Goal: Task Accomplishment & Management: Manage account settings

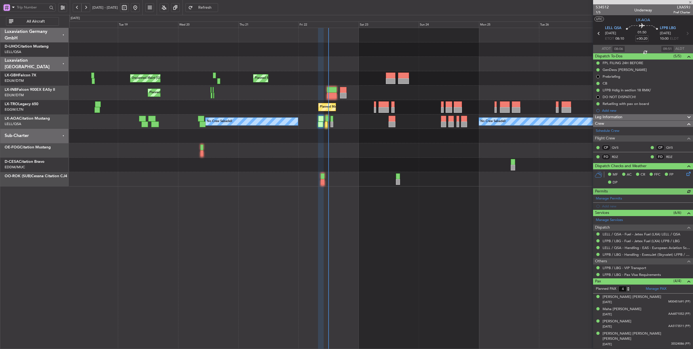
click at [76, 10] on button at bounding box center [77, 7] width 9 height 9
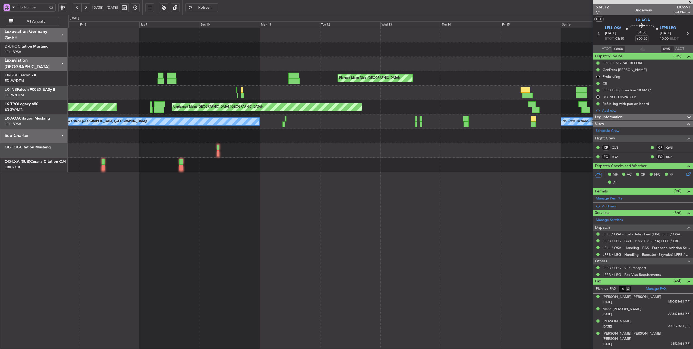
click at [148, 46] on div at bounding box center [380, 49] width 625 height 14
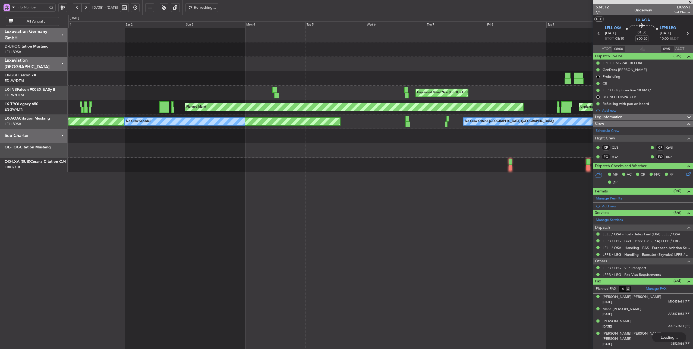
click at [498, 67] on div "Planned Maint Nice (Côte d'Azur Airport) Unplanned Maint Nice (Côte d'Azur Airp…" at bounding box center [380, 100] width 625 height 144
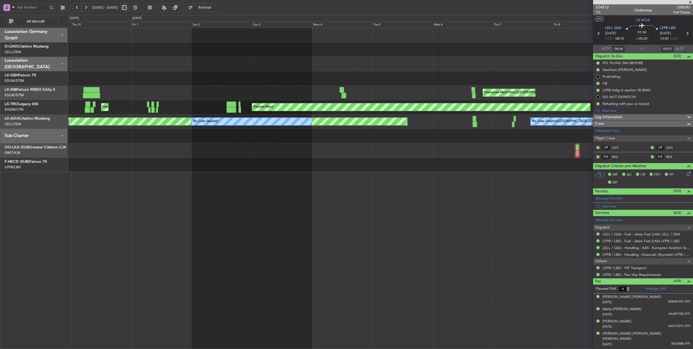
click at [215, 149] on div "Planned Maint Nice (Côte d'Azur Airport) Unplanned Maint Nice (Côte d'Azur Airp…" at bounding box center [380, 100] width 625 height 144
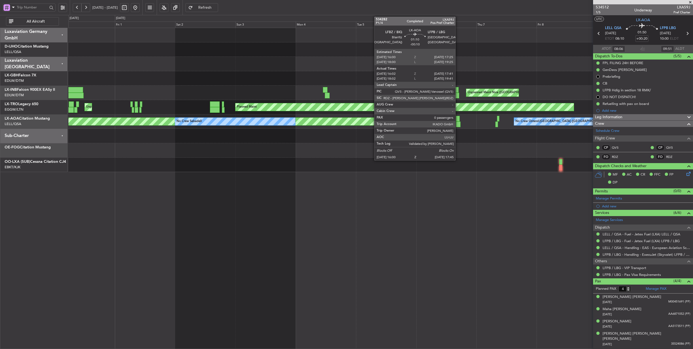
click at [458, 124] on div at bounding box center [458, 124] width 5 height 6
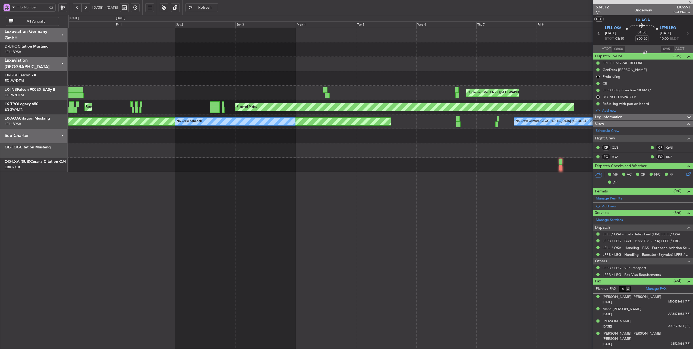
type input "-00:10"
type input "16:12"
type input "17:36"
type input "0"
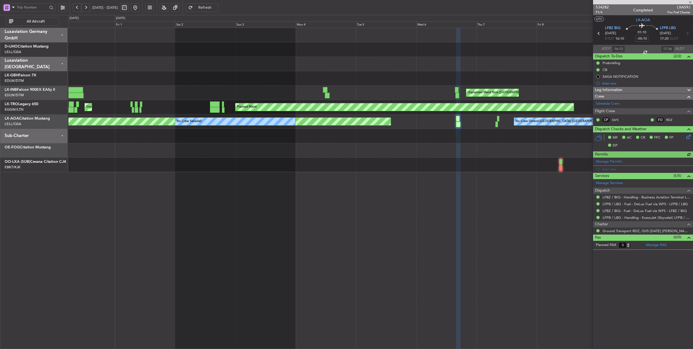
type input "18:12"
type input "19:36"
type input "16:12"
type input "17:36"
click at [601, 13] on span "P1/4" at bounding box center [602, 12] width 13 height 5
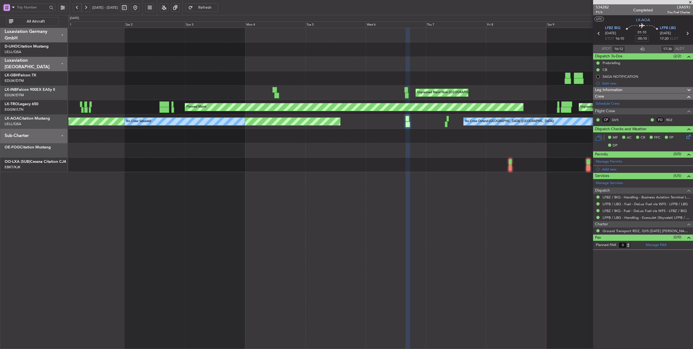
click at [377, 87] on div "Unplanned Maint Nice (Côte d'Azur Airport)" at bounding box center [380, 93] width 625 height 14
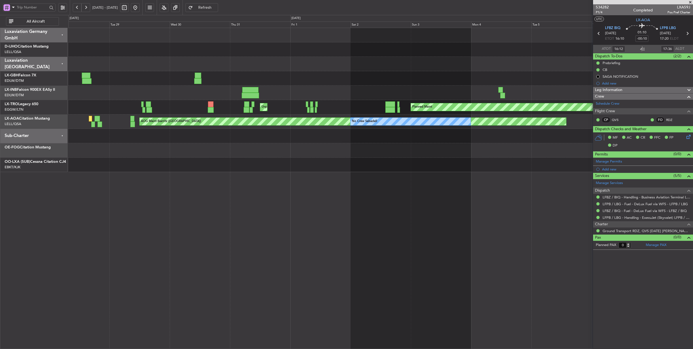
click at [474, 153] on div "Unplanned Maint Nice (Côte d'Azur Airport) AOG Maint Dubai (Al Maktoum Intl) Pl…" at bounding box center [380, 100] width 625 height 144
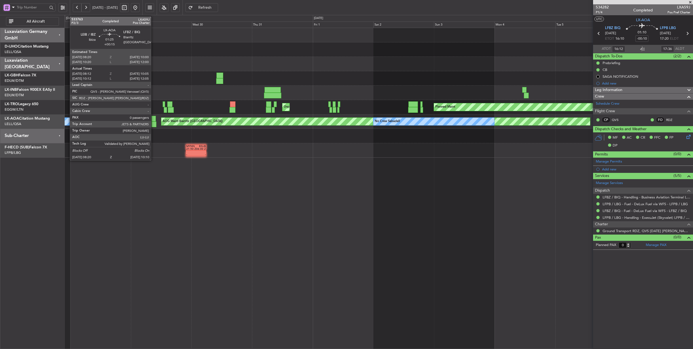
click at [154, 122] on div at bounding box center [154, 124] width 5 height 6
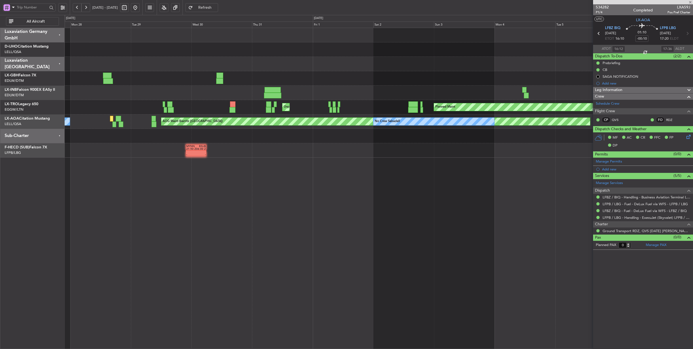
type input "+00:15"
type input "08:22"
type input "10:00"
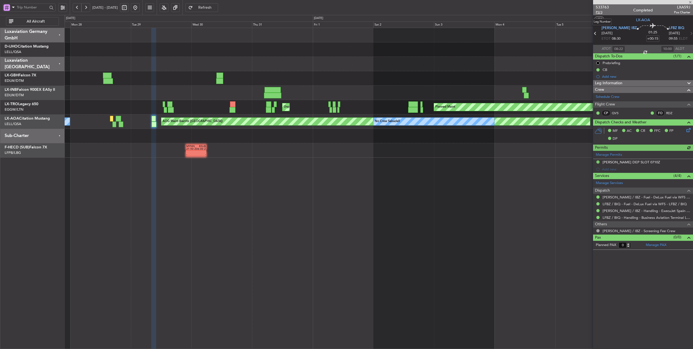
click at [600, 12] on span "P2/3" at bounding box center [602, 12] width 13 height 5
click at [87, 8] on button at bounding box center [85, 7] width 9 height 9
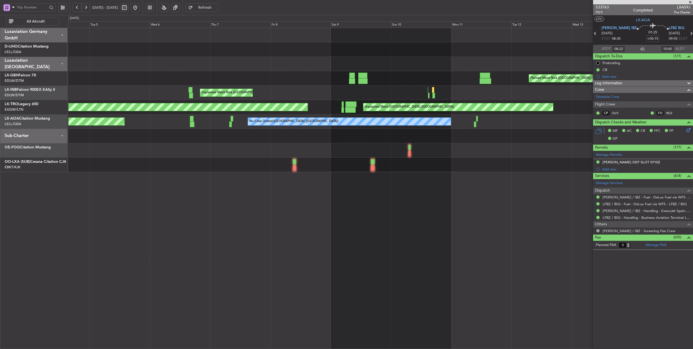
click at [87, 8] on button at bounding box center [85, 7] width 9 height 9
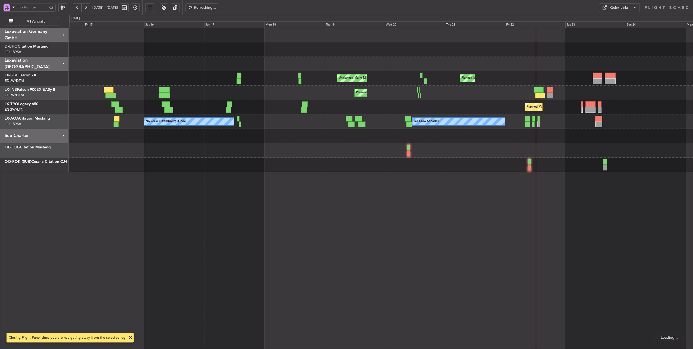
click at [397, 60] on div "Unplanned Maint Paris (Le Bourget) Planned Maint Nice (Côte d'Azur Airport) Pla…" at bounding box center [381, 100] width 624 height 144
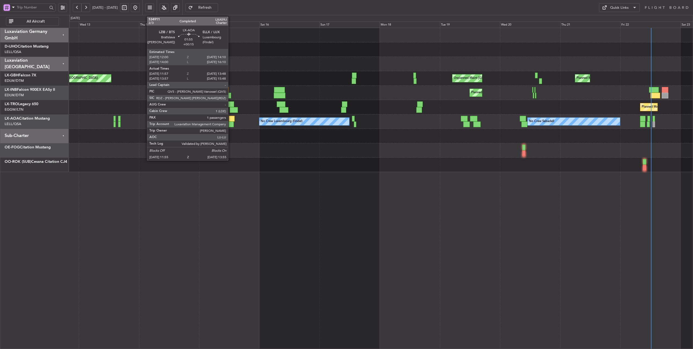
click at [231, 118] on div at bounding box center [232, 119] width 6 height 6
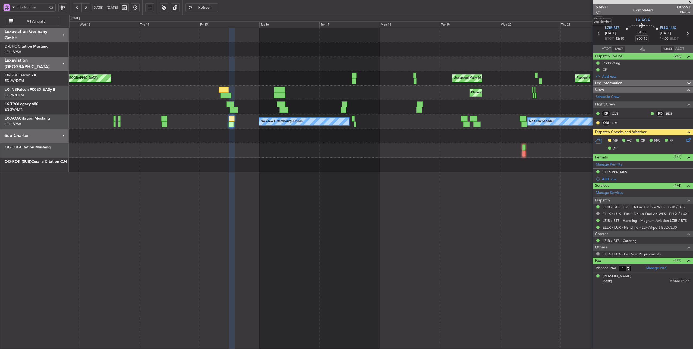
click at [600, 11] on span "2/3" at bounding box center [602, 12] width 13 height 5
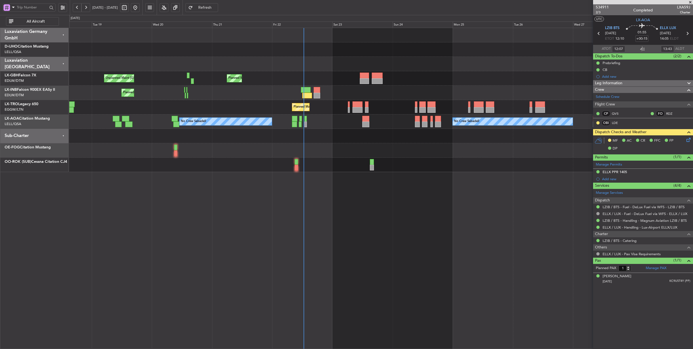
click at [166, 100] on div "Planned Maint [GEOGRAPHIC_DATA] ([GEOGRAPHIC_DATA])" at bounding box center [381, 107] width 624 height 14
click at [74, 9] on button at bounding box center [77, 7] width 9 height 9
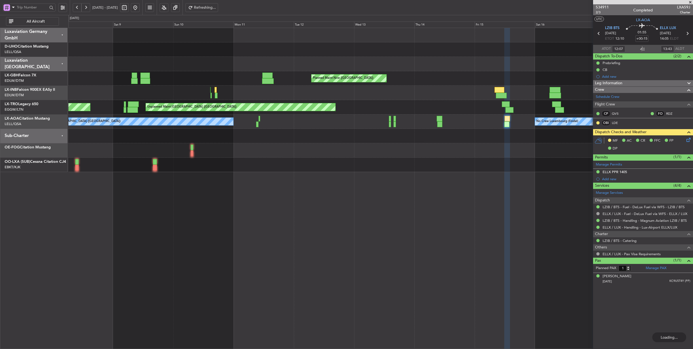
click at [75, 10] on button at bounding box center [77, 7] width 9 height 9
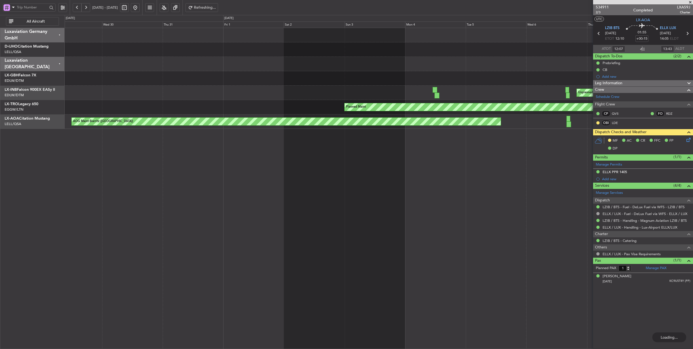
click at [75, 10] on button at bounding box center [77, 7] width 9 height 9
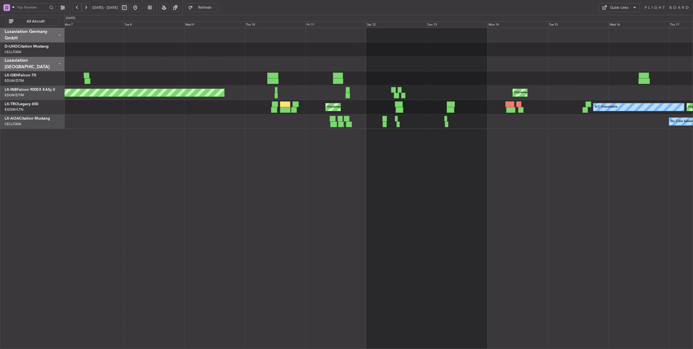
click at [490, 97] on div "Unplanned Maint Paris (Le Bourget) Planned Maint Paris (Le Bourget) Planned Mai…" at bounding box center [379, 93] width 628 height 14
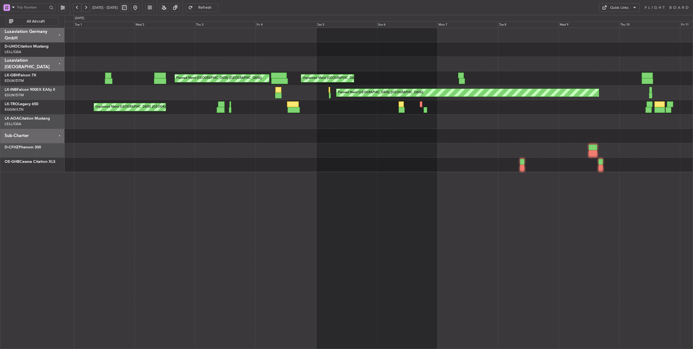
click at [502, 112] on div "Unplanned Maint London (Luton) No Crew Larnaca (Larnaca Intl) Unplanned Maint L…" at bounding box center [379, 107] width 628 height 14
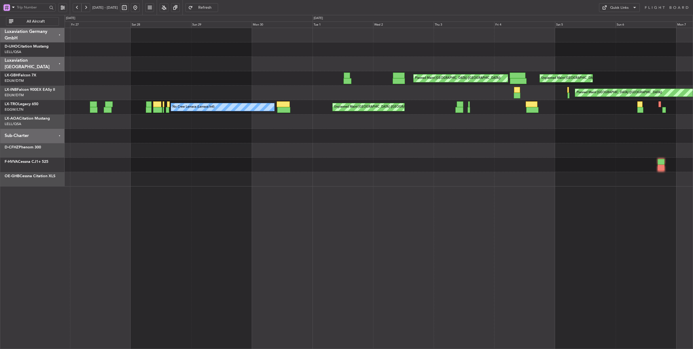
click at [367, 105] on div "Unplanned Maint Dubai (Al Maktoum Intl) Planned Maint Paris (Le Bourget) Planne…" at bounding box center [379, 107] width 628 height 158
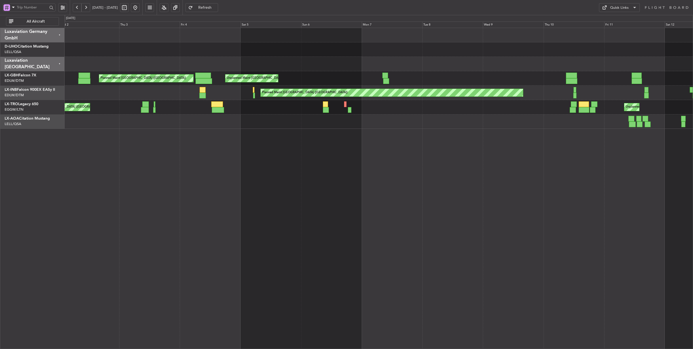
click at [106, 92] on div "Unplanned Maint Dubai (Al Maktoum Intl) Planned Maint Paris (Le Bourget) Planne…" at bounding box center [379, 78] width 628 height 101
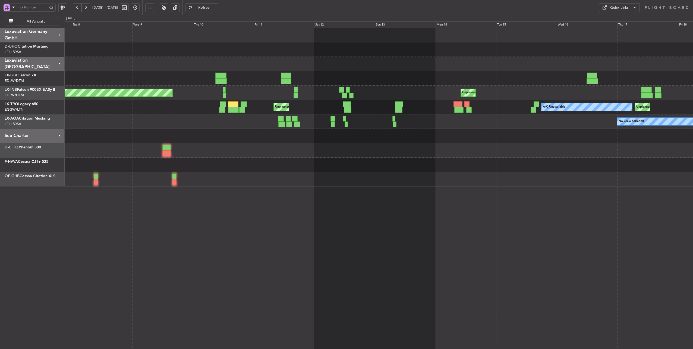
click at [262, 116] on div "Planned Maint Paris (Le Bourget) Unplanned Maint Dubai (Al Maktoum Intl) Planne…" at bounding box center [379, 107] width 628 height 158
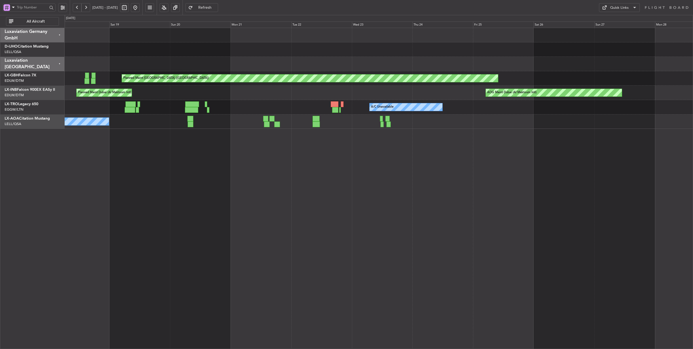
click at [68, 101] on div "A/C Unavailable Unplanned Maint Dusseldorf A/C Unavailable" at bounding box center [379, 107] width 628 height 14
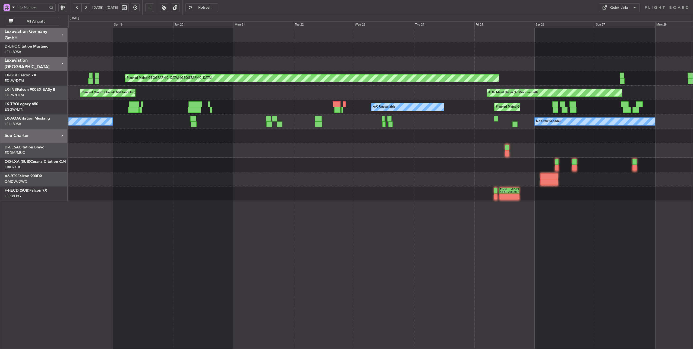
click at [140, 6] on button at bounding box center [135, 7] width 9 height 9
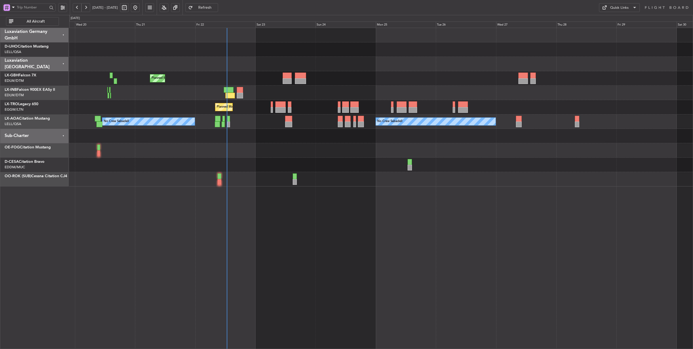
click at [293, 91] on div "Planned Maint Geneva (Cointrin)" at bounding box center [381, 93] width 624 height 14
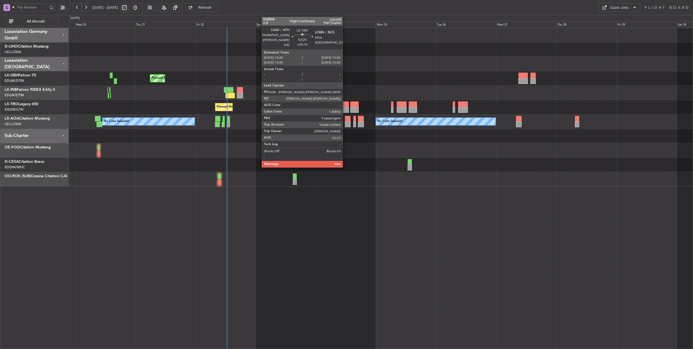
click at [345, 104] on div at bounding box center [345, 104] width 7 height 6
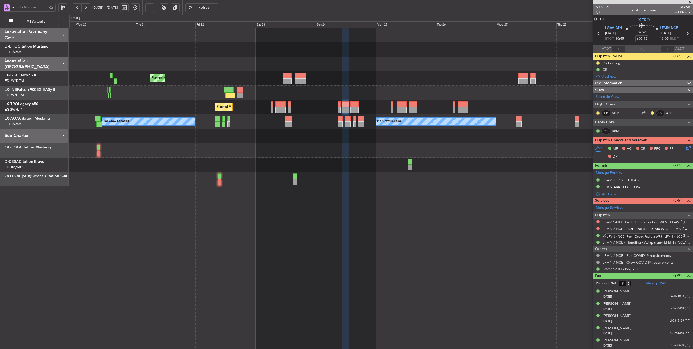
click at [648, 227] on link "LFMN / NCE - Fuel - DeLux Fuel via WFS - LFMN / NCE" at bounding box center [647, 228] width 88 height 5
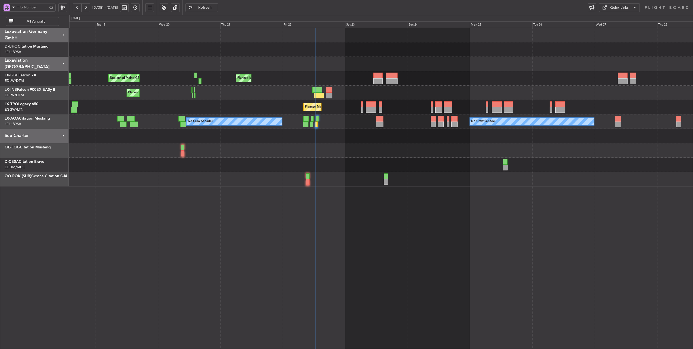
click at [356, 158] on div "Unplanned Maint [GEOGRAPHIC_DATA] ([GEOGRAPHIC_DATA]) [GEOGRAPHIC_DATA] ([GEOGR…" at bounding box center [381, 107] width 624 height 158
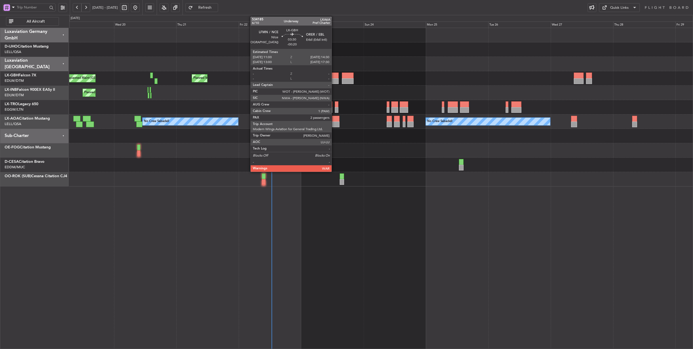
click at [334, 76] on div at bounding box center [333, 76] width 9 height 6
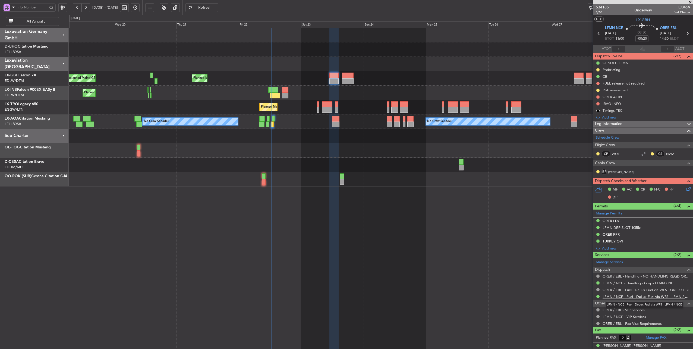
click at [644, 295] on link "LFMN / NCE - Fuel - DeLux Fuel via WFS - LFMN / NCE" at bounding box center [647, 296] width 88 height 5
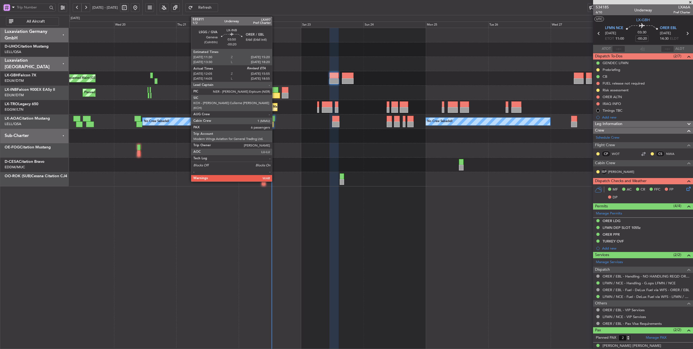
click at [275, 88] on div at bounding box center [273, 90] width 10 height 6
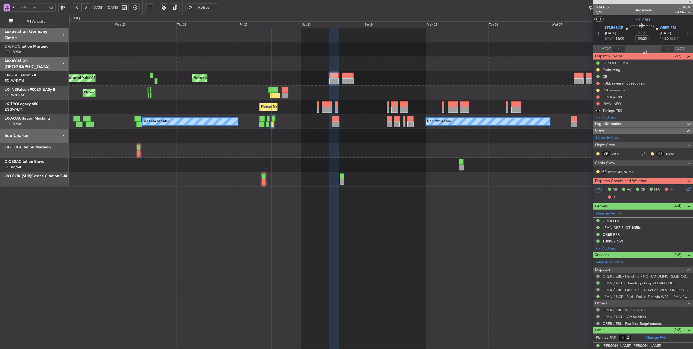
type input "12:05"
type input "6"
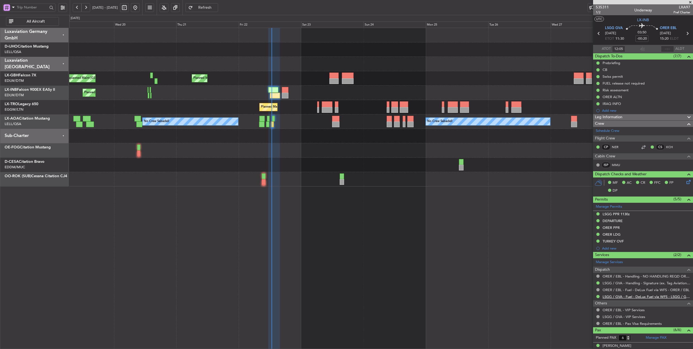
click at [654, 295] on link "LSGG / GVA - Fuel - DeLux Fuel via WFS - LSGG / GVA" at bounding box center [647, 296] width 88 height 5
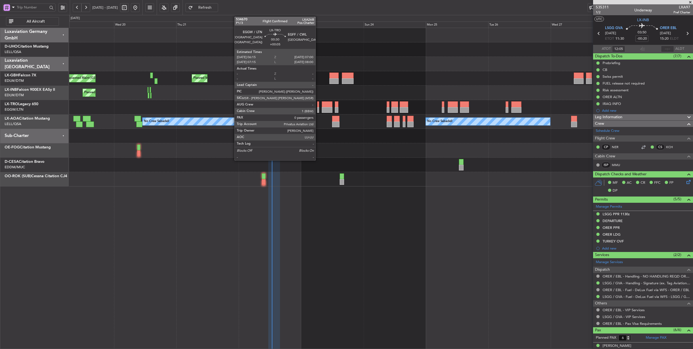
click at [318, 104] on div at bounding box center [318, 104] width 2 height 6
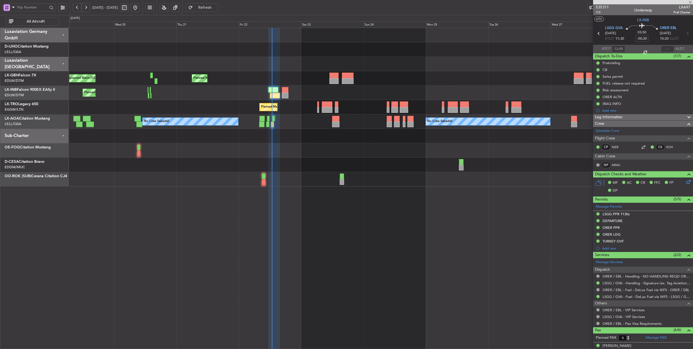
type input "+00:05"
type input "0"
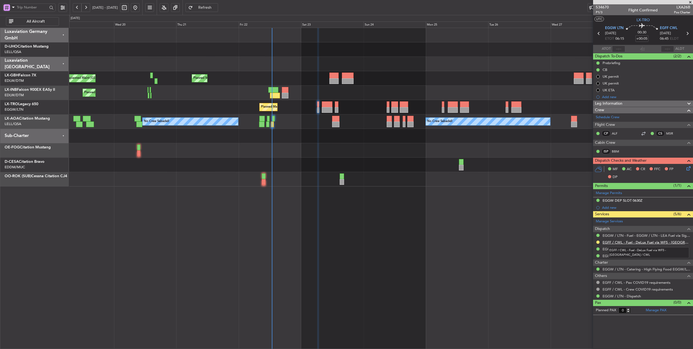
click at [653, 241] on link "EGFF / CWL - Fuel - DeLux Fuel via WFS - [GEOGRAPHIC_DATA] / CWL" at bounding box center [647, 242] width 88 height 5
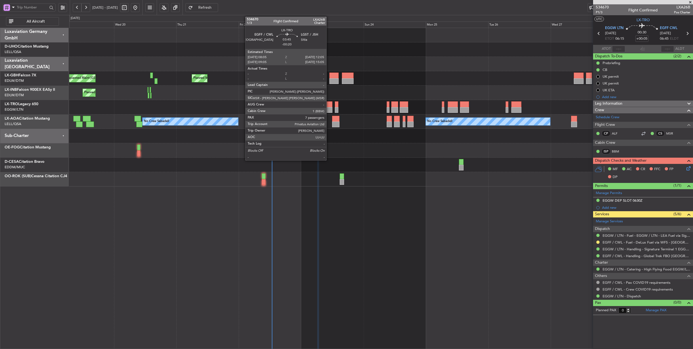
click at [329, 105] on div at bounding box center [327, 104] width 11 height 6
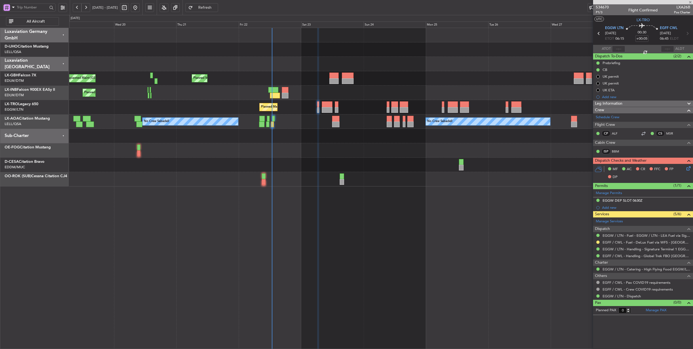
type input "-00:20"
type input "7"
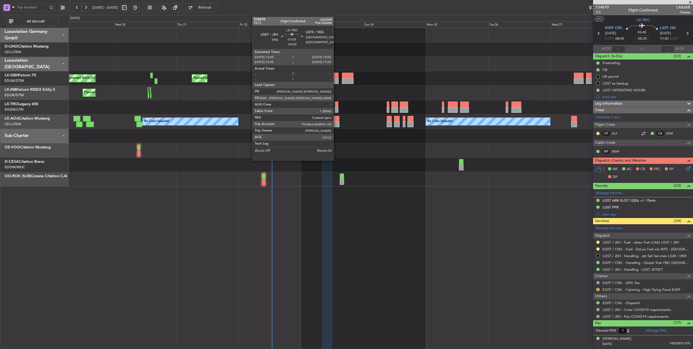
click at [336, 108] on div at bounding box center [337, 110] width 4 height 6
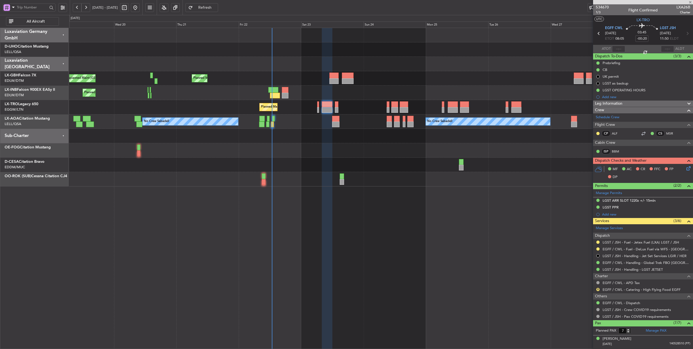
type input "-00:05"
type input "0"
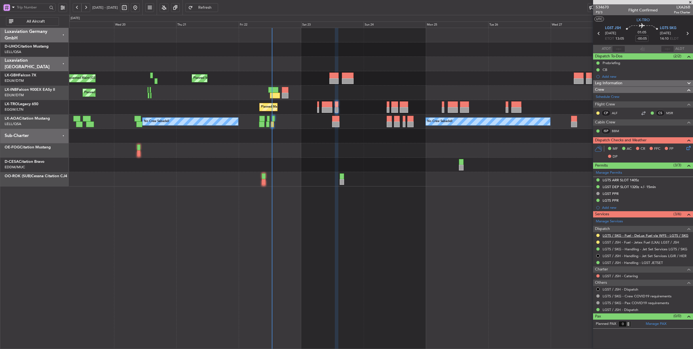
click at [650, 234] on link "LGTS / SKG - Fuel - DeLux Fuel via WFS - LGTS / SKG" at bounding box center [646, 235] width 86 height 5
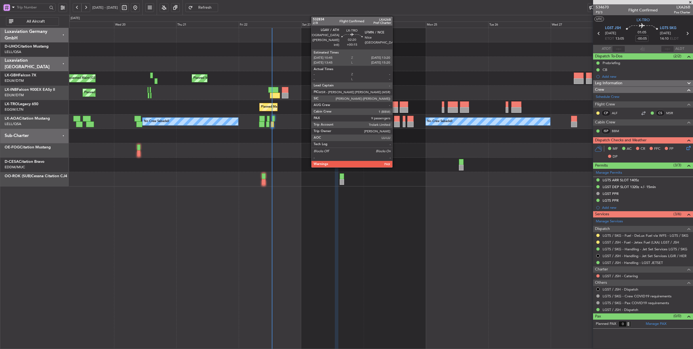
click at [395, 105] on div at bounding box center [394, 104] width 7 height 6
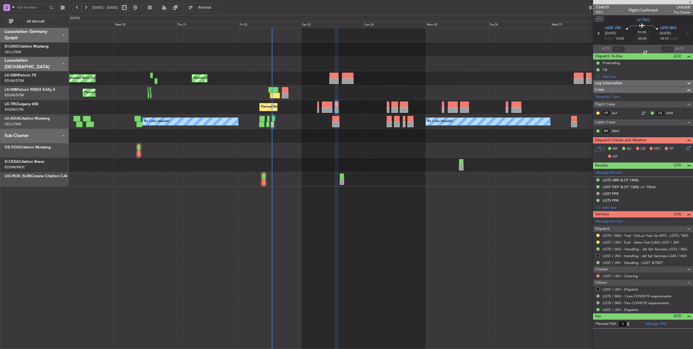
type input "+00:15"
type input "9"
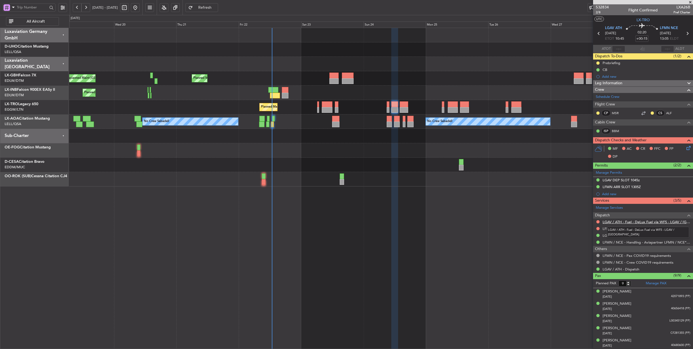
click at [636, 219] on link "LGAV / ATH - Fuel - DeLux Fuel via WFS - LGAV / [GEOGRAPHIC_DATA]" at bounding box center [647, 221] width 88 height 5
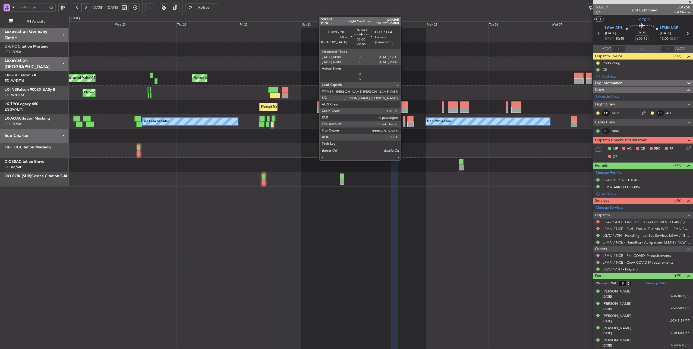
click at [403, 104] on div at bounding box center [404, 104] width 9 height 6
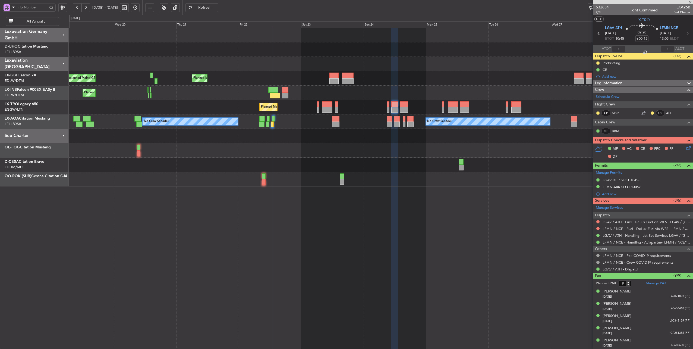
type input "-00:05"
type input "0"
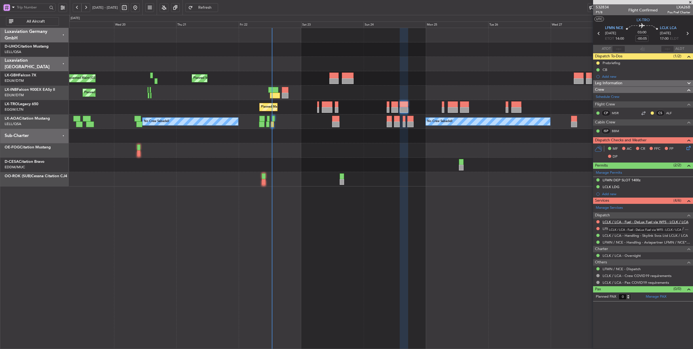
click at [650, 220] on link "LCLK / LCA - Fuel - DeLux Fuel via WFS - LCLK / LCA" at bounding box center [646, 221] width 86 height 5
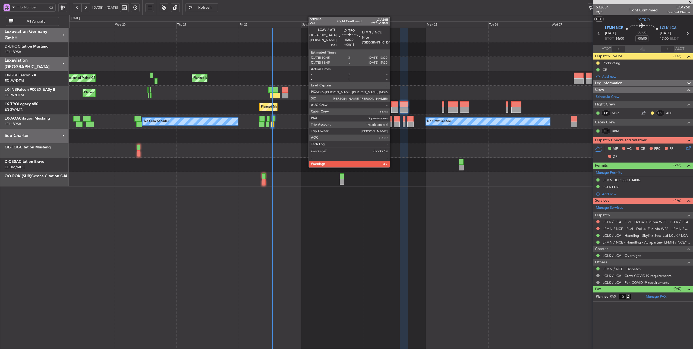
click at [392, 104] on div at bounding box center [394, 104] width 7 height 6
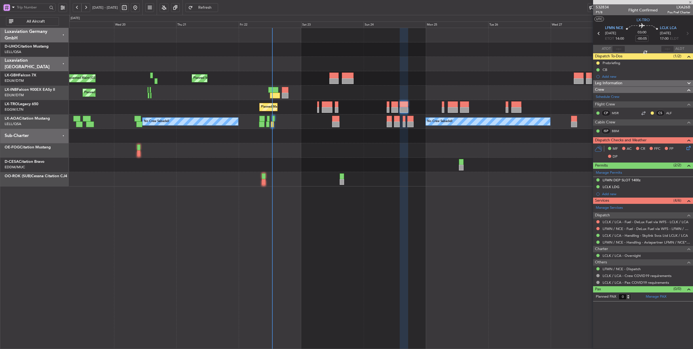
type input "+00:15"
type input "9"
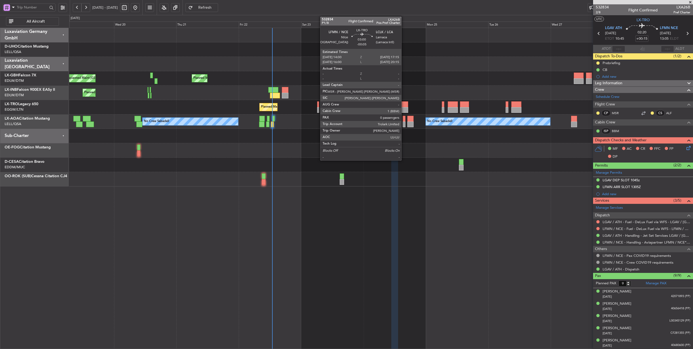
click at [404, 103] on div at bounding box center [404, 104] width 9 height 6
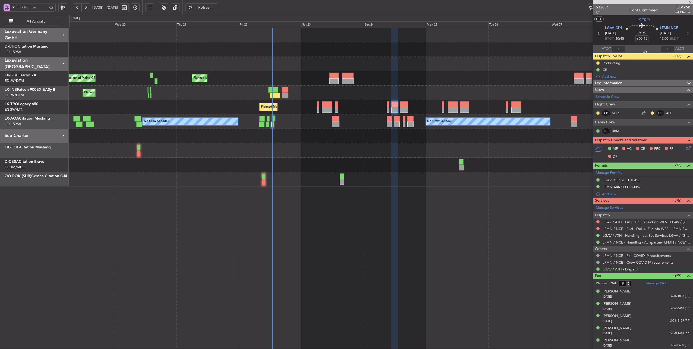
type input "-00:05"
type input "0"
